Goal: Task Accomplishment & Management: Manage account settings

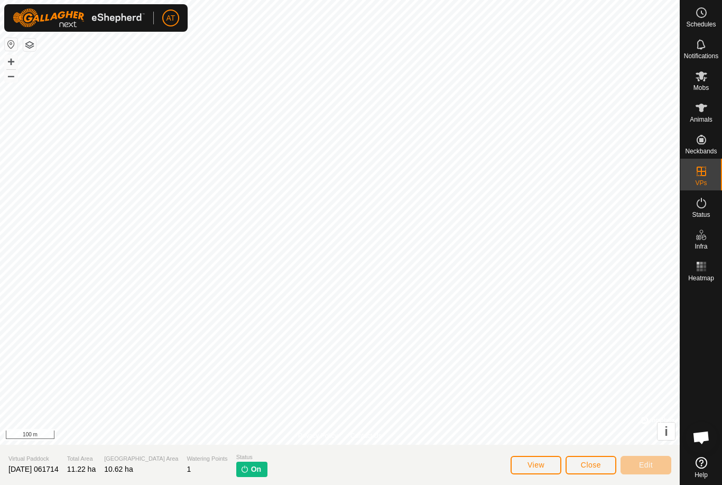
click at [603, 467] on button "Close" at bounding box center [591, 465] width 51 height 19
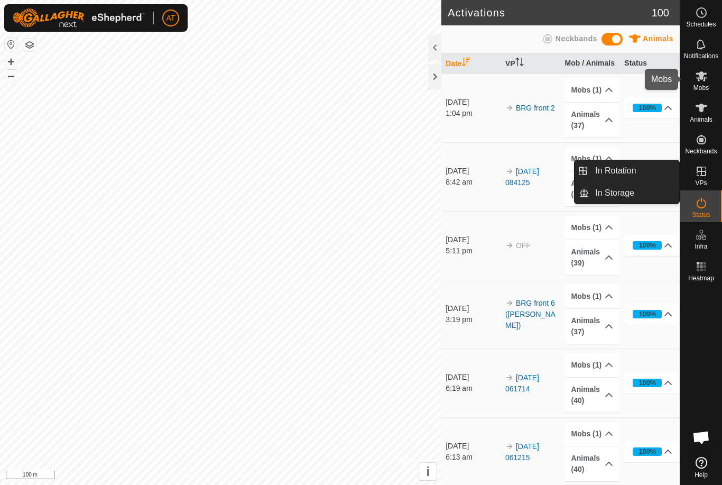
click at [703, 79] on icon at bounding box center [701, 76] width 13 height 13
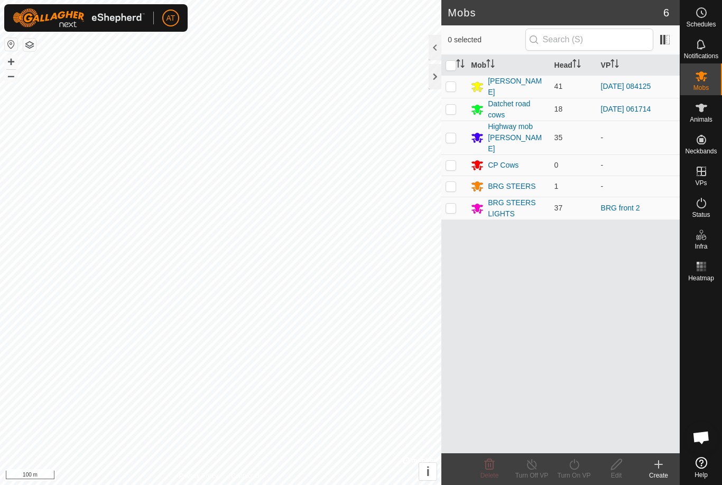
click at [450, 113] on td at bounding box center [454, 109] width 25 height 23
click at [494, 466] on icon at bounding box center [489, 464] width 13 height 13
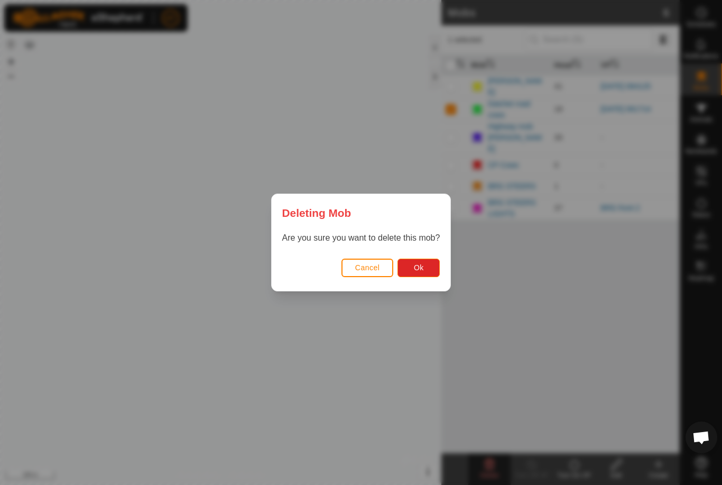
click at [374, 274] on button "Cancel" at bounding box center [368, 268] width 52 height 19
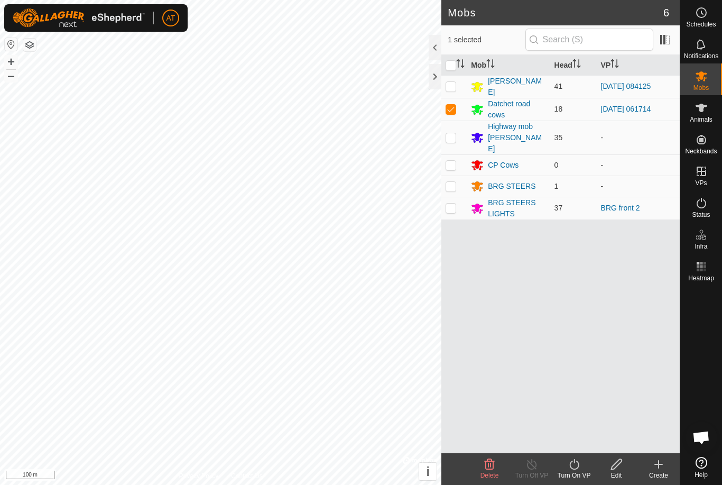
click at [490, 482] on div "Delete" at bounding box center [489, 469] width 42 height 32
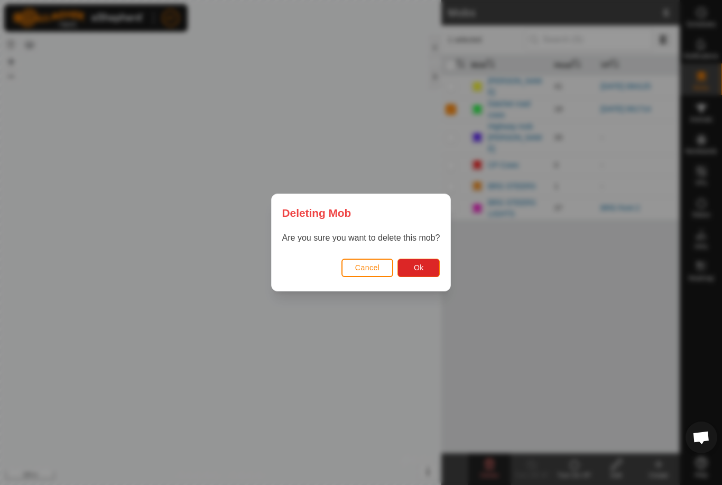
click at [428, 269] on button "Ok" at bounding box center [419, 268] width 42 height 19
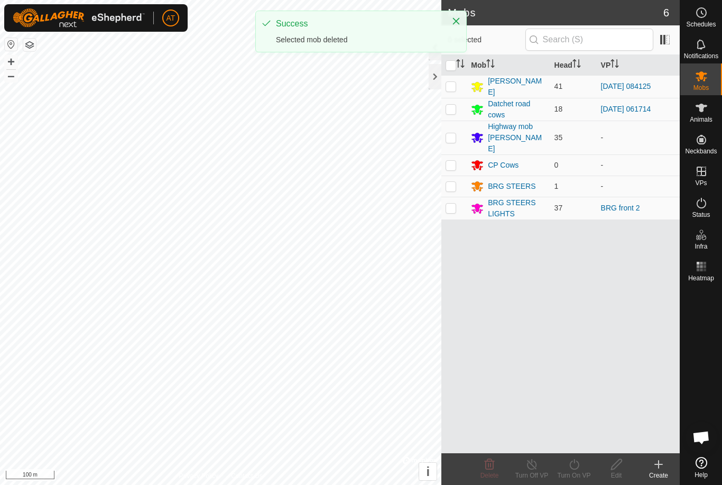
checkbox input "false"
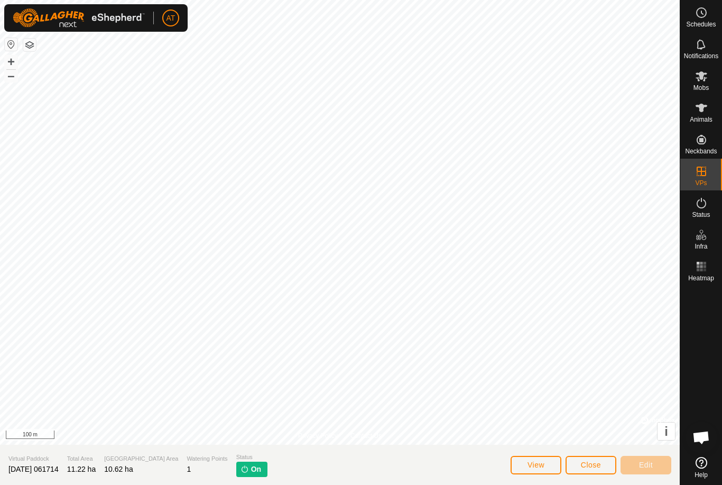
click at [584, 467] on span "Close" at bounding box center [591, 465] width 20 height 8
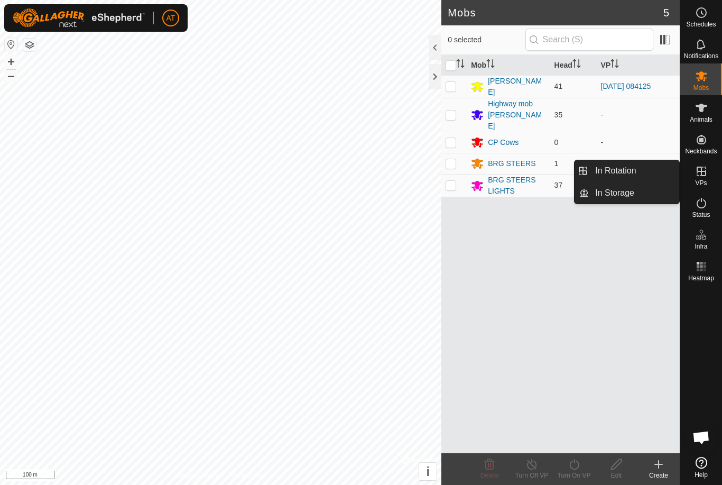
click at [642, 171] on link "In Rotation" at bounding box center [634, 170] width 90 height 21
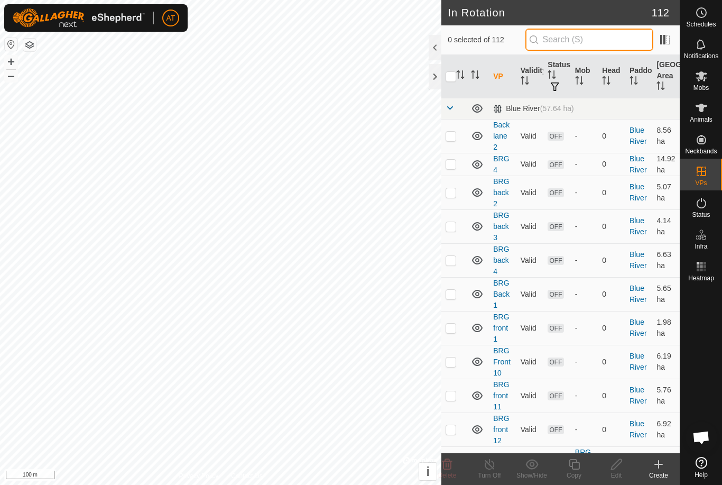
click at [622, 40] on input "text" at bounding box center [590, 40] width 128 height 22
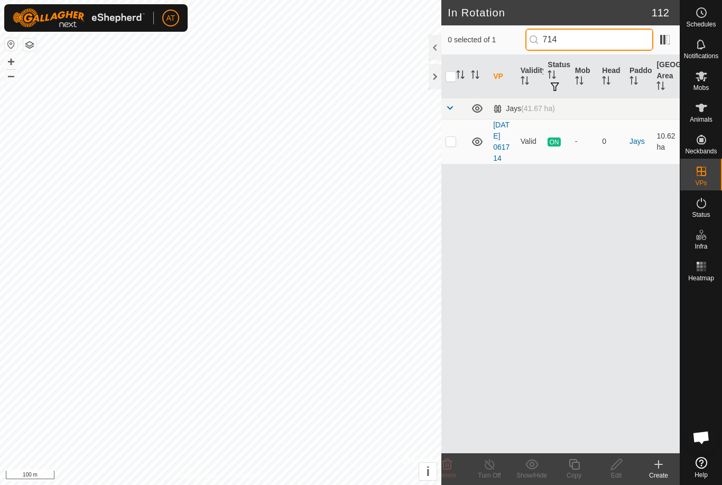
type input "714"
click at [456, 145] on p-checkbox at bounding box center [451, 141] width 11 height 8
checkbox input "true"
click at [499, 454] on div "Turn Off" at bounding box center [489, 469] width 42 height 32
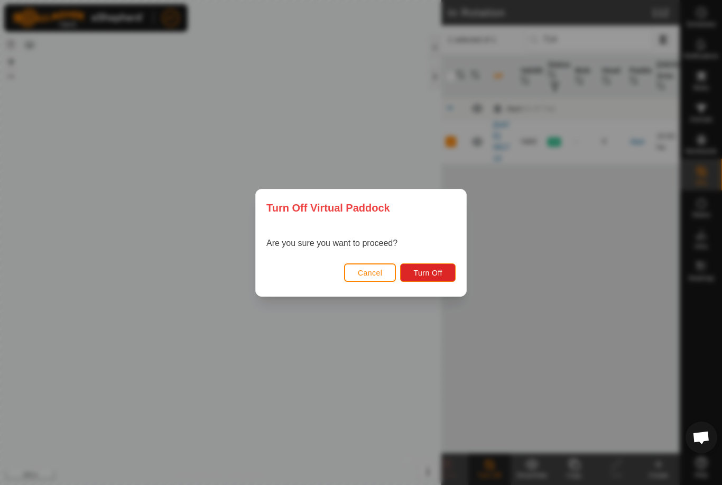
click at [449, 271] on button "Turn Off" at bounding box center [428, 272] width 56 height 19
